Goal: Check status: Check status

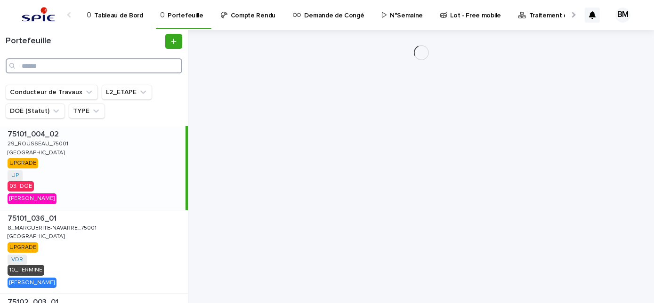
click at [117, 65] on input "Search" at bounding box center [94, 65] width 177 height 15
paste input "**********"
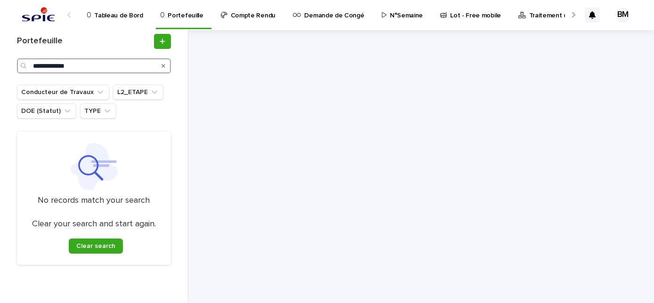
type input "**********"
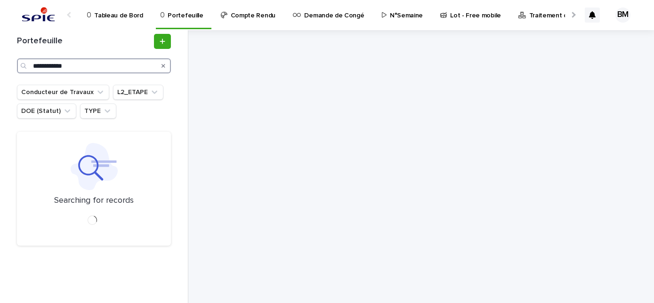
click at [33, 66] on input "**********" at bounding box center [94, 65] width 154 height 15
click at [110, 64] on input "**********" at bounding box center [94, 65] width 154 height 15
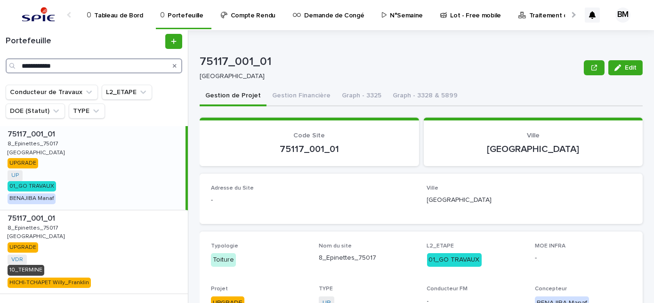
click at [32, 66] on input "**********" at bounding box center [94, 65] width 177 height 15
click at [124, 170] on div "75117_001_01 75117_001_01 [GEOGRAPHIC_DATA] UP + 0 01_GO TRAVAUX BENAJIBA Manaf" at bounding box center [92, 168] width 185 height 84
click at [290, 100] on button "Gestion Financière" at bounding box center [301, 97] width 70 height 20
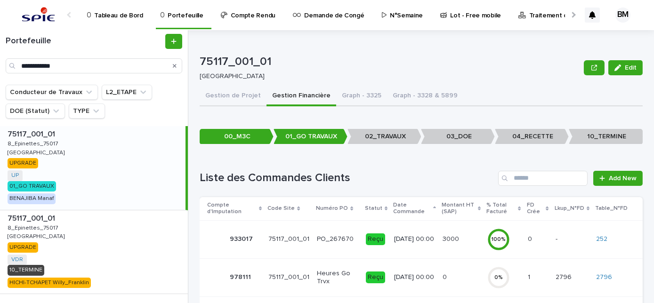
scroll to position [128, 0]
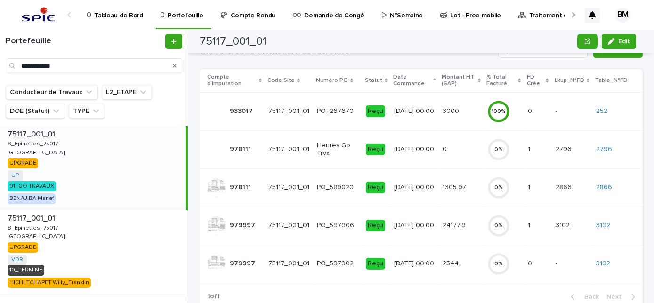
click at [469, 223] on div "24177.9 24177.9" at bounding box center [460, 226] width 37 height 16
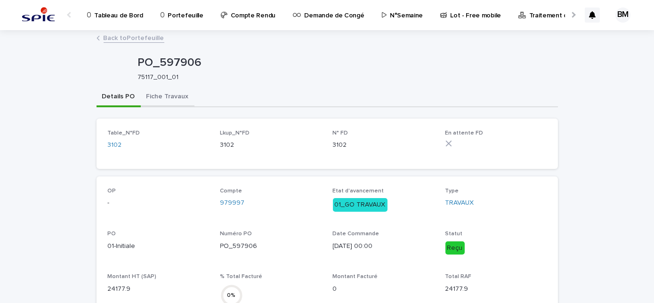
click at [183, 101] on button "Fiche Travaux" at bounding box center [168, 98] width 54 height 20
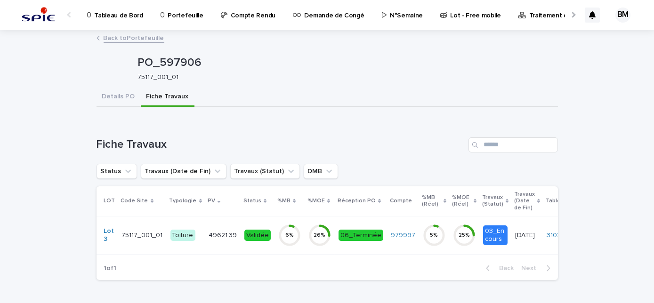
click at [244, 237] on div "Validée" at bounding box center [257, 236] width 26 height 12
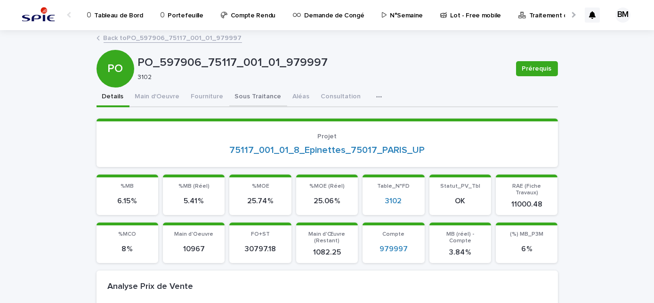
click at [247, 94] on button "Sous Traitance" at bounding box center [258, 98] width 58 height 20
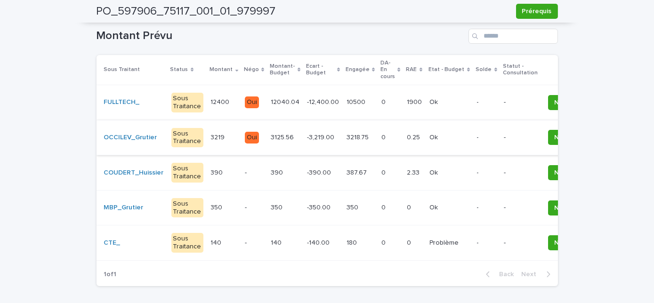
scroll to position [28, 0]
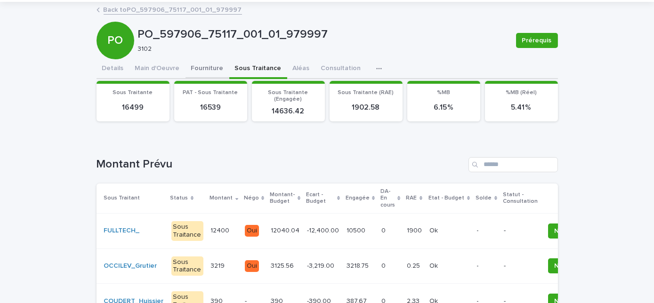
click at [197, 68] on div "PO_597906_75117_001_01_979997 Prérequis PO PO_597906_75117_001_01_979997 3102 P…" at bounding box center [326, 212] width 461 height 419
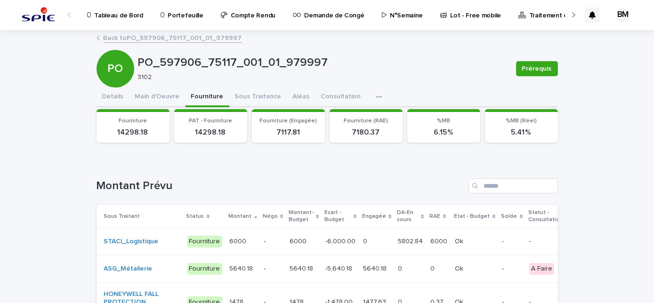
scroll to position [42, 0]
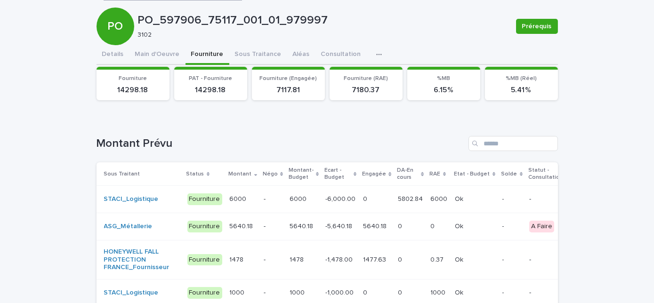
click at [265, 199] on p "-" at bounding box center [273, 199] width 18 height 8
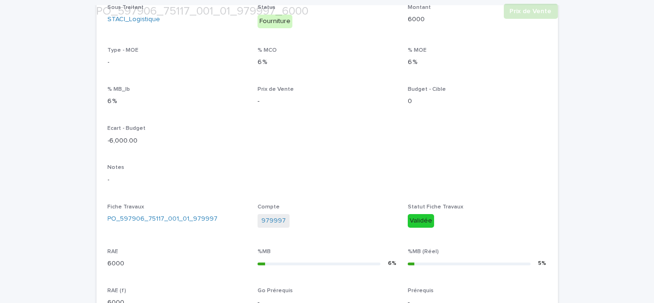
scroll to position [395, 0]
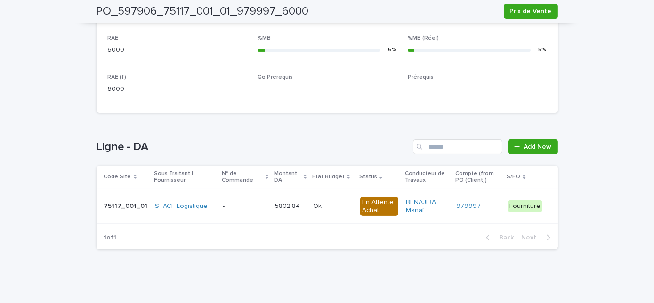
click at [229, 204] on p at bounding box center [245, 206] width 45 height 8
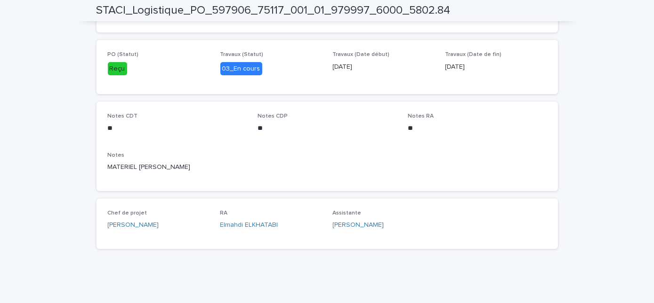
scroll to position [405, 0]
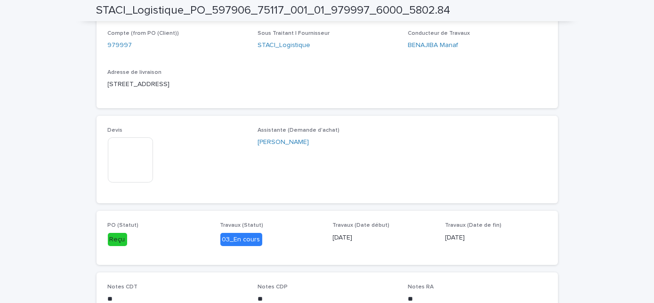
click at [139, 169] on img at bounding box center [130, 159] width 45 height 45
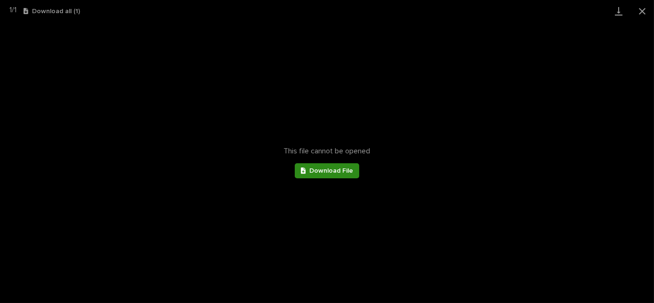
click at [296, 170] on link "Download File" at bounding box center [327, 170] width 65 height 15
click at [637, 11] on button "Close gallery" at bounding box center [642, 11] width 24 height 22
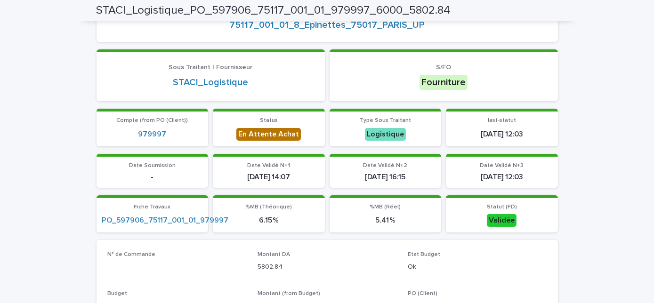
scroll to position [0, 0]
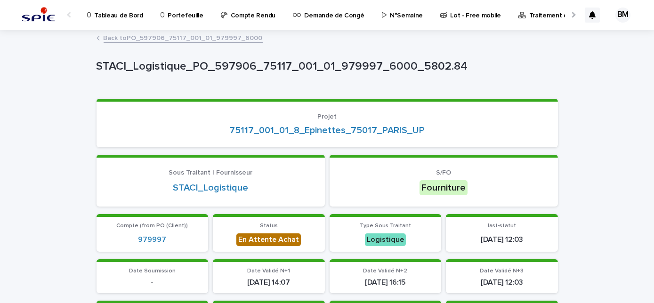
click at [185, 17] on p "Portefeuille" at bounding box center [185, 10] width 35 height 20
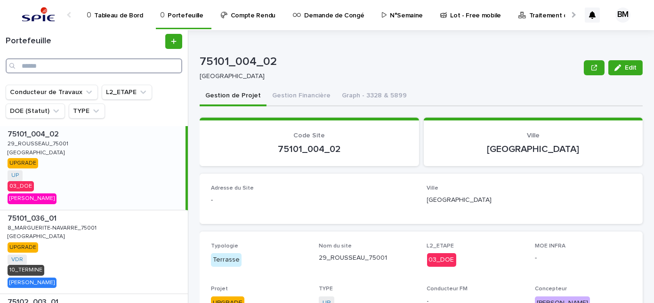
click at [95, 65] on input "Search" at bounding box center [94, 65] width 177 height 15
click at [164, 16] on div "Portefeuille" at bounding box center [184, 10] width 48 height 20
click at [100, 64] on input "Search" at bounding box center [94, 65] width 177 height 15
paste input "**********"
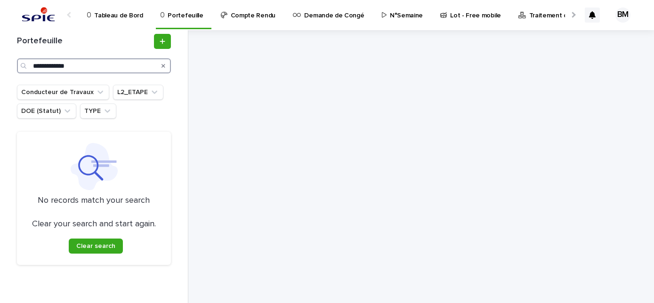
click at [34, 64] on input "**********" at bounding box center [94, 65] width 154 height 15
click at [84, 64] on input "**********" at bounding box center [94, 65] width 154 height 15
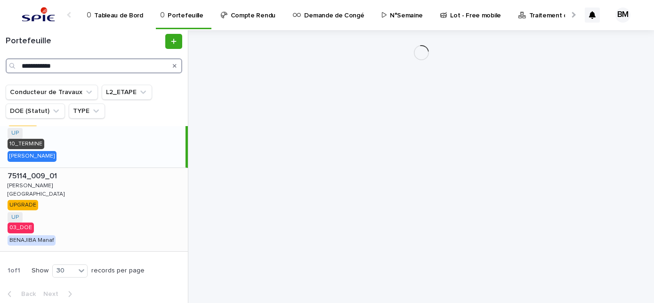
scroll to position [46, 0]
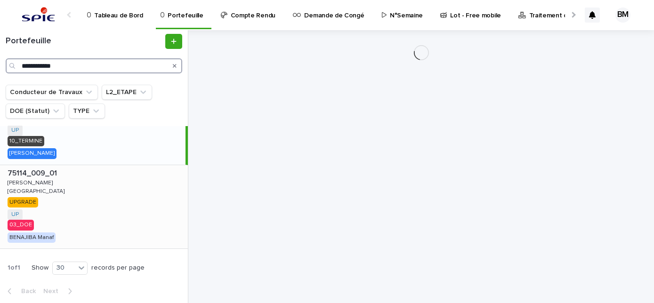
type input "**********"
click at [114, 196] on div "75114_009_01 75114_009_01 [PERSON_NAME] [PERSON_NAME][GEOGRAPHIC_DATA] [GEOGRAP…" at bounding box center [94, 207] width 188 height 84
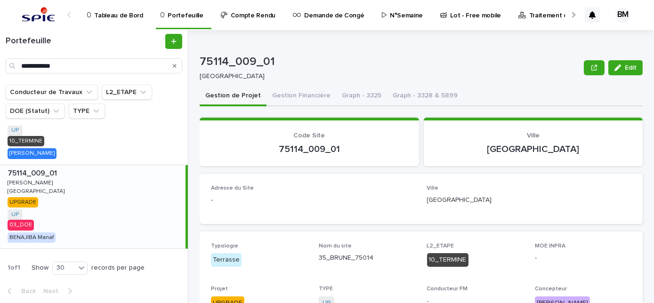
click at [122, 200] on div "75114_009_01 75114_009_01 [PERSON_NAME] [PERSON_NAME][GEOGRAPHIC_DATA] [GEOGRAP…" at bounding box center [92, 207] width 185 height 84
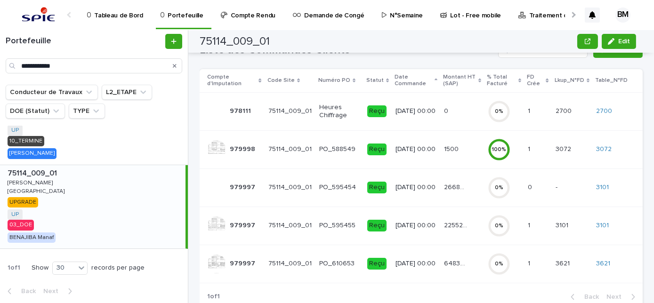
scroll to position [154, 0]
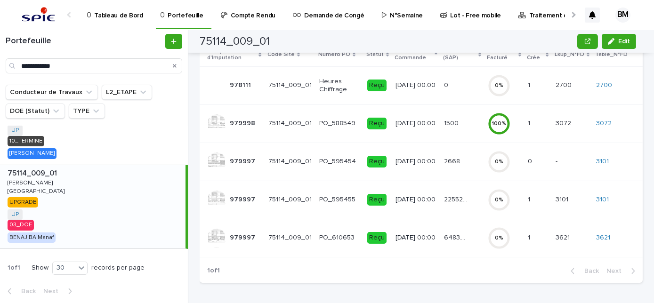
click at [453, 202] on p "22552.12" at bounding box center [456, 199] width 25 height 10
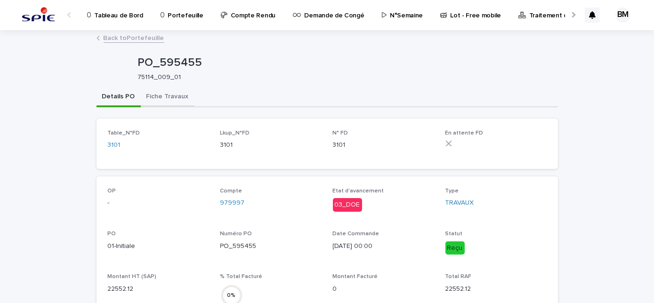
click at [158, 103] on button "Fiche Travaux" at bounding box center [168, 98] width 54 height 20
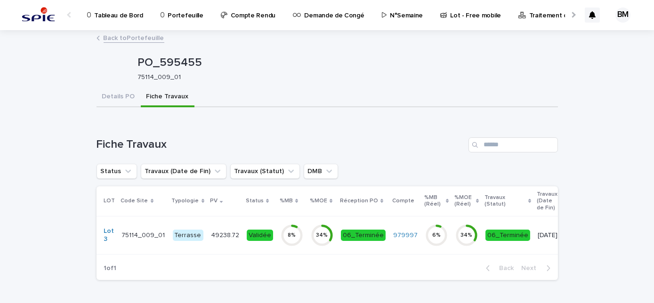
click at [255, 233] on div "Validée" at bounding box center [260, 236] width 26 height 12
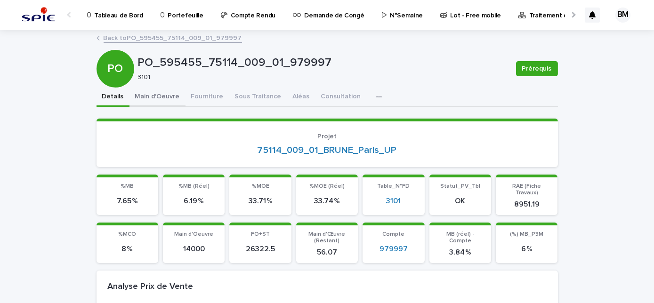
click at [153, 90] on button "Main d'Oeuvre" at bounding box center [157, 98] width 56 height 20
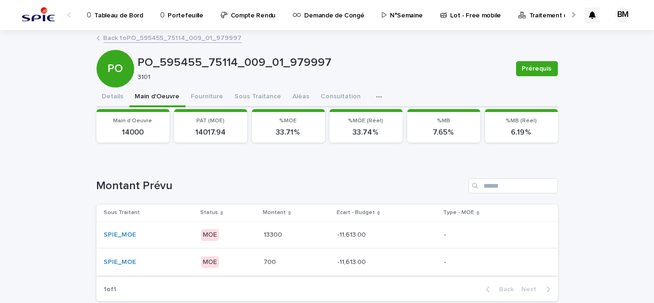
scroll to position [52, 0]
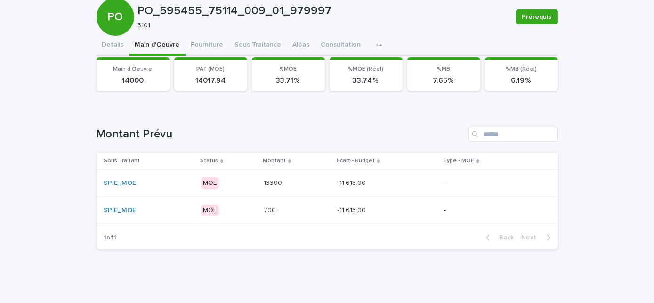
click at [264, 183] on p "13300" at bounding box center [274, 182] width 20 height 10
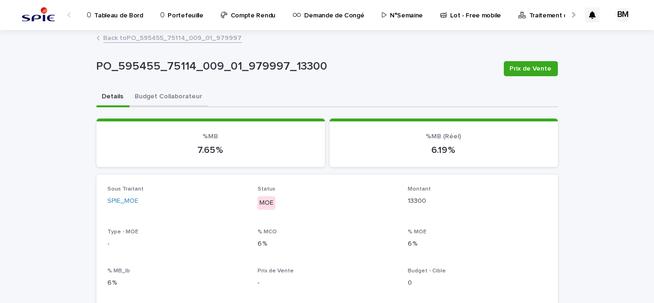
click at [168, 95] on button "Budget Collaborateur" at bounding box center [168, 98] width 79 height 20
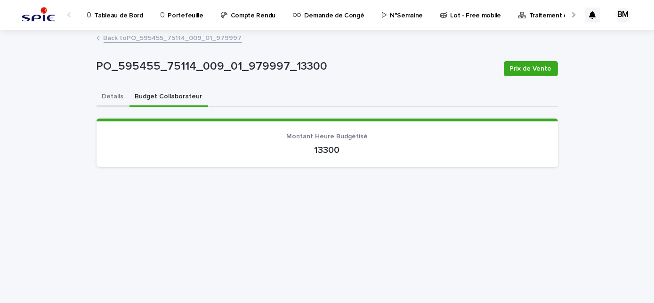
click at [117, 98] on button "Details" at bounding box center [112, 98] width 33 height 20
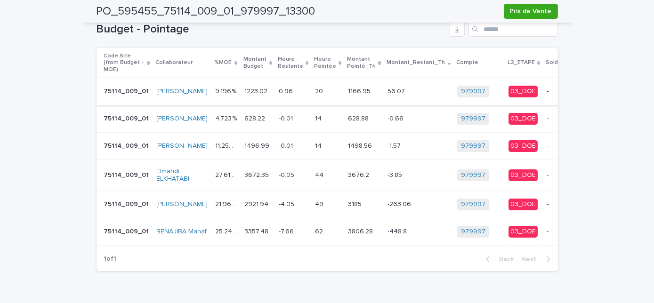
scroll to position [505, 0]
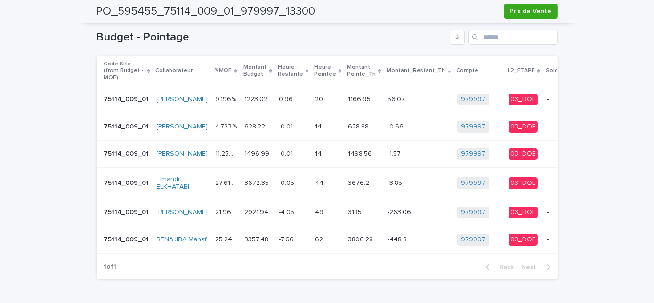
click at [241, 249] on td "3357.48 3357.48" at bounding box center [258, 239] width 34 height 27
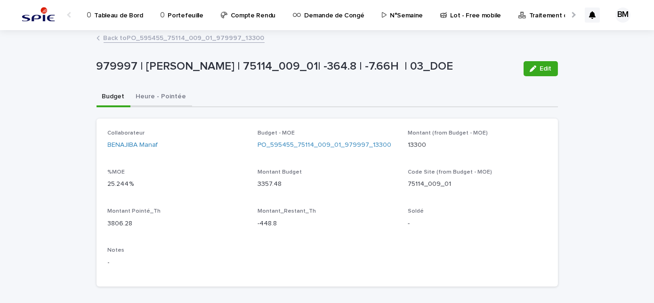
click at [161, 99] on button "Heure - Pointée" at bounding box center [161, 98] width 62 height 20
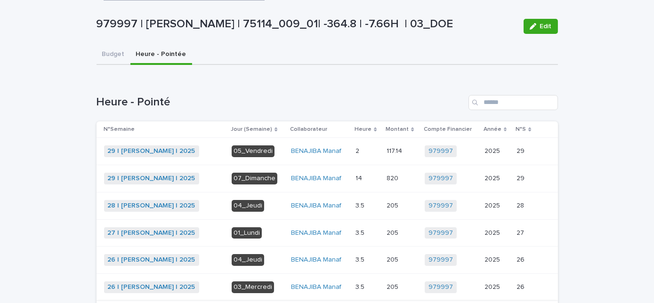
scroll to position [214, 0]
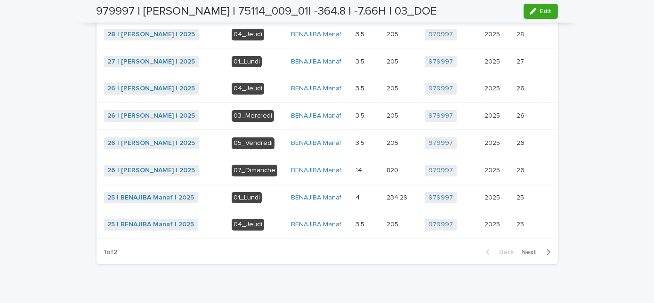
click at [532, 249] on span "Next" at bounding box center [532, 252] width 21 height 7
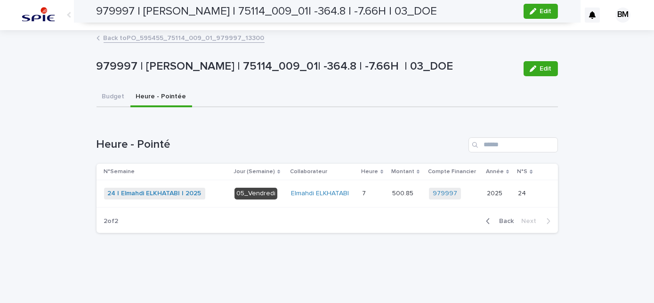
scroll to position [0, 0]
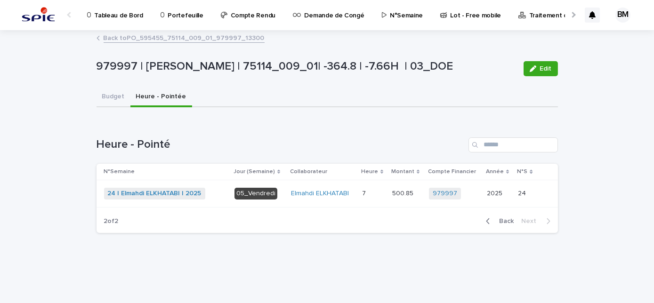
click at [498, 219] on span "Back" at bounding box center [504, 221] width 20 height 7
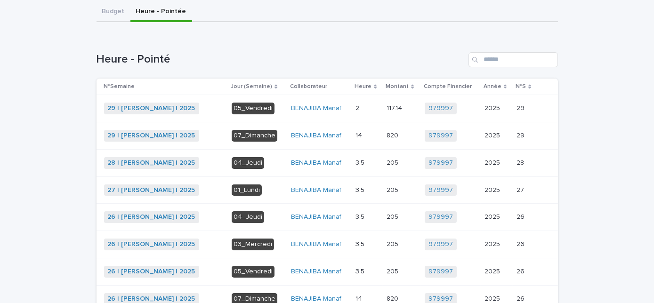
scroll to position [214, 0]
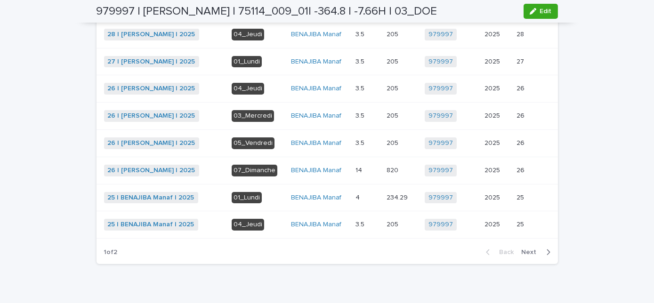
click at [531, 249] on span "Next" at bounding box center [532, 252] width 21 height 7
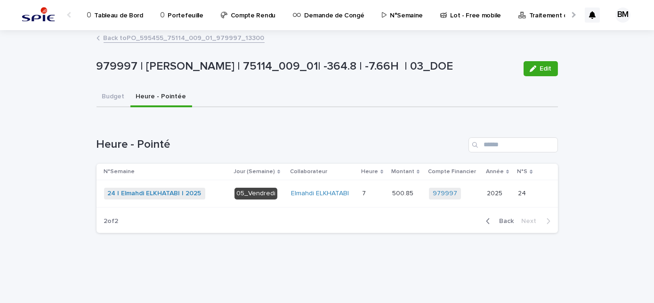
click at [492, 232] on div "Loading... Saving… Heure - Pointé N°Semaine Jour (Semaine) Collaborateur Heure …" at bounding box center [326, 180] width 461 height 122
click at [495, 224] on button "Back" at bounding box center [498, 221] width 40 height 8
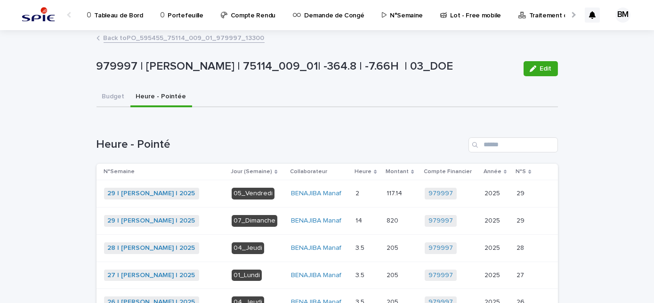
click at [493, 221] on p "2025" at bounding box center [492, 220] width 17 height 10
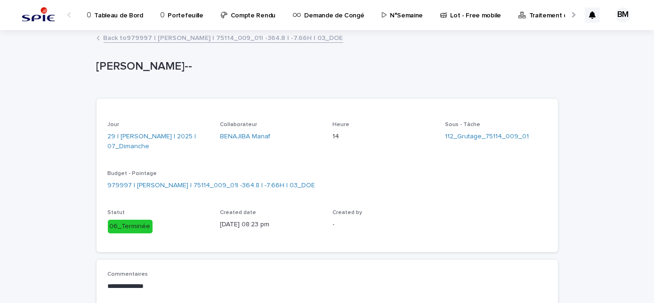
click at [74, 15] on div at bounding box center [70, 14] width 15 height 29
click at [69, 16] on div at bounding box center [70, 15] width 6 height 6
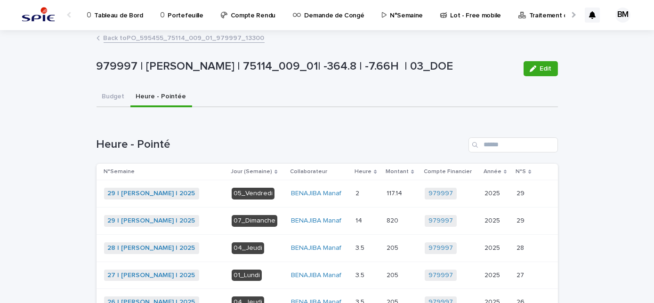
click at [168, 18] on p "Portefeuille" at bounding box center [185, 10] width 35 height 20
